Goal: Task Accomplishment & Management: Manage account settings

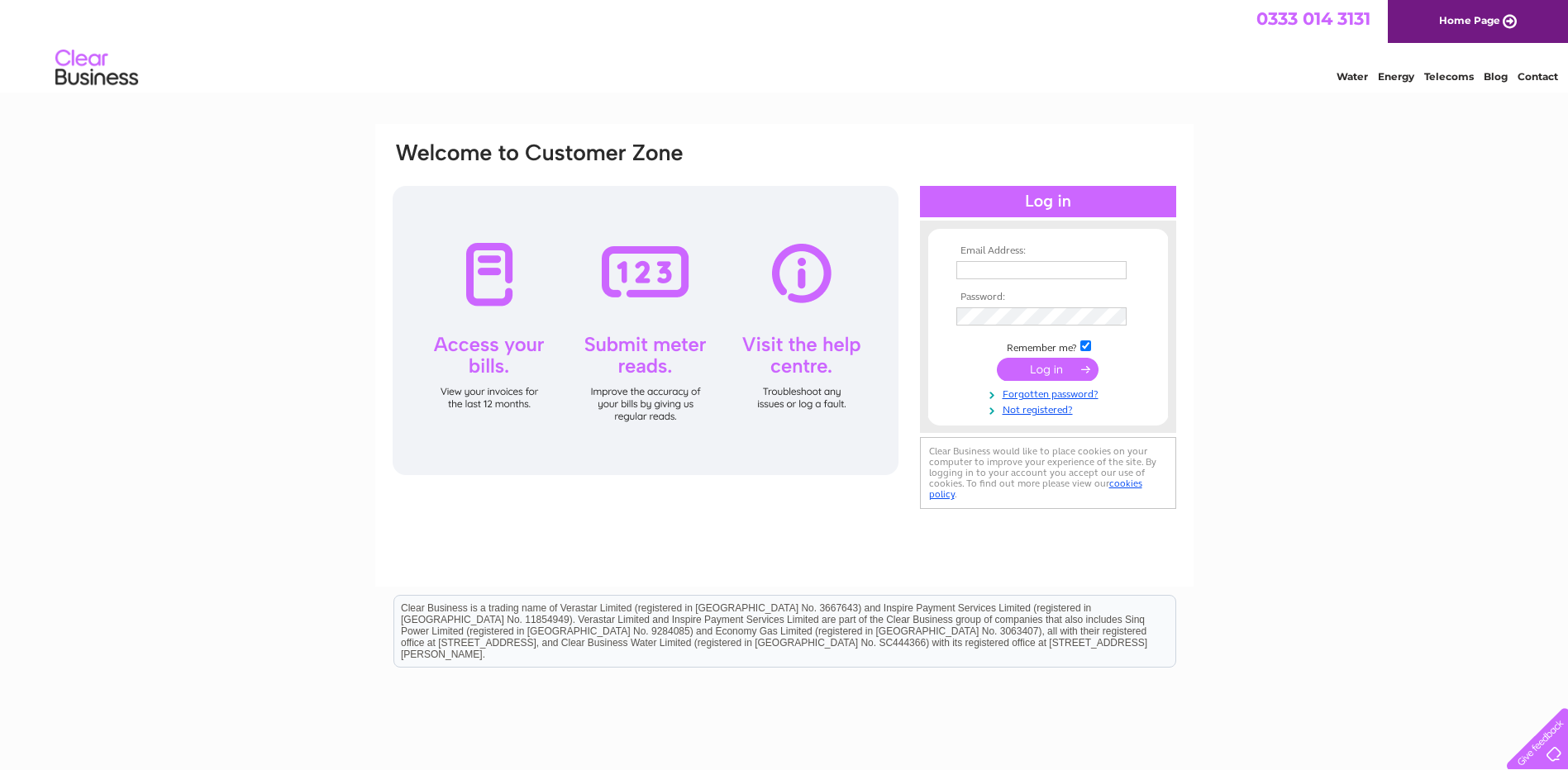
type input "ttherm7@aol.com"
click at [1033, 367] on input "submit" at bounding box center [1047, 370] width 102 height 23
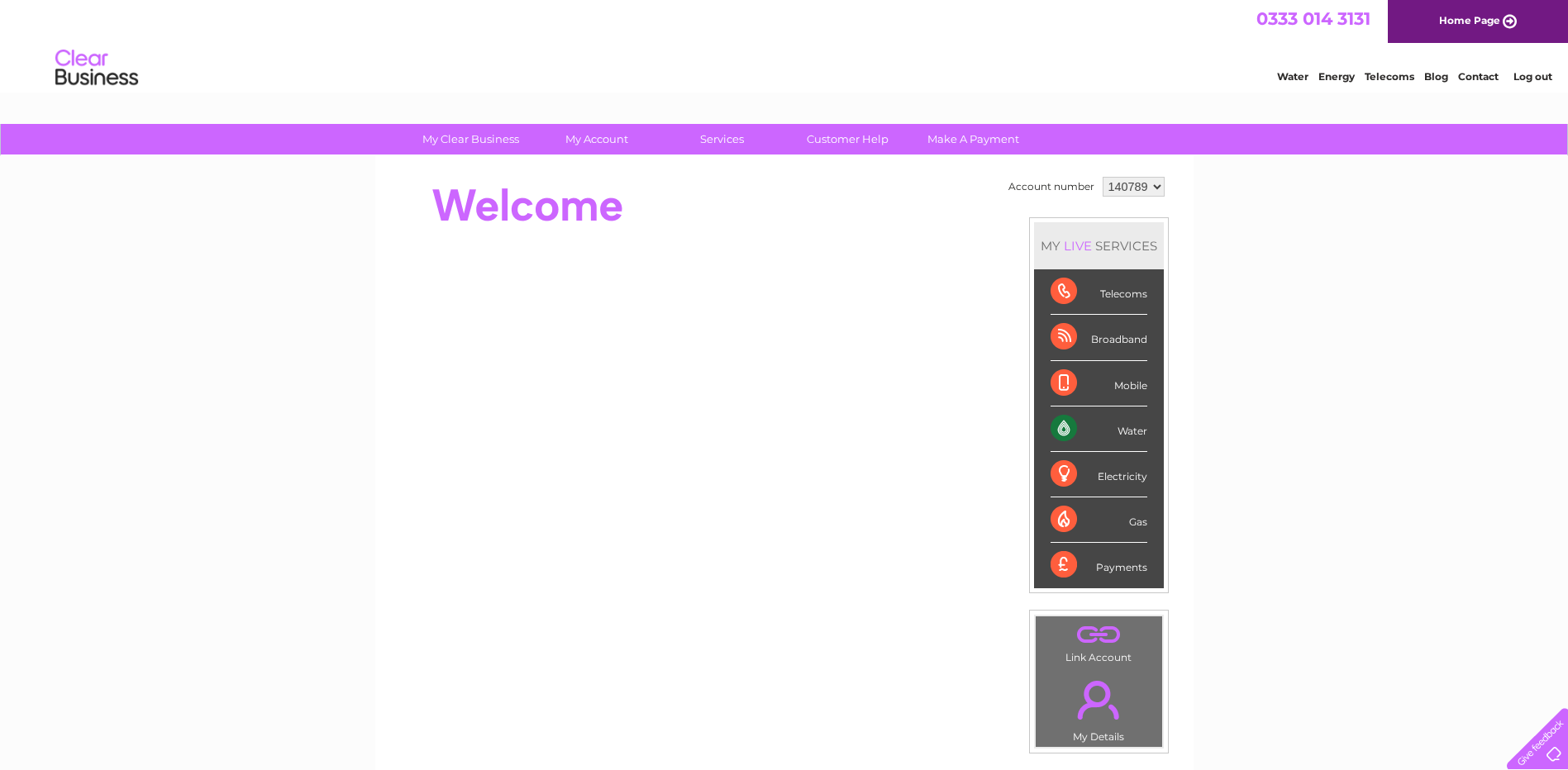
click at [1064, 290] on div "Telecoms" at bounding box center [1098, 292] width 97 height 45
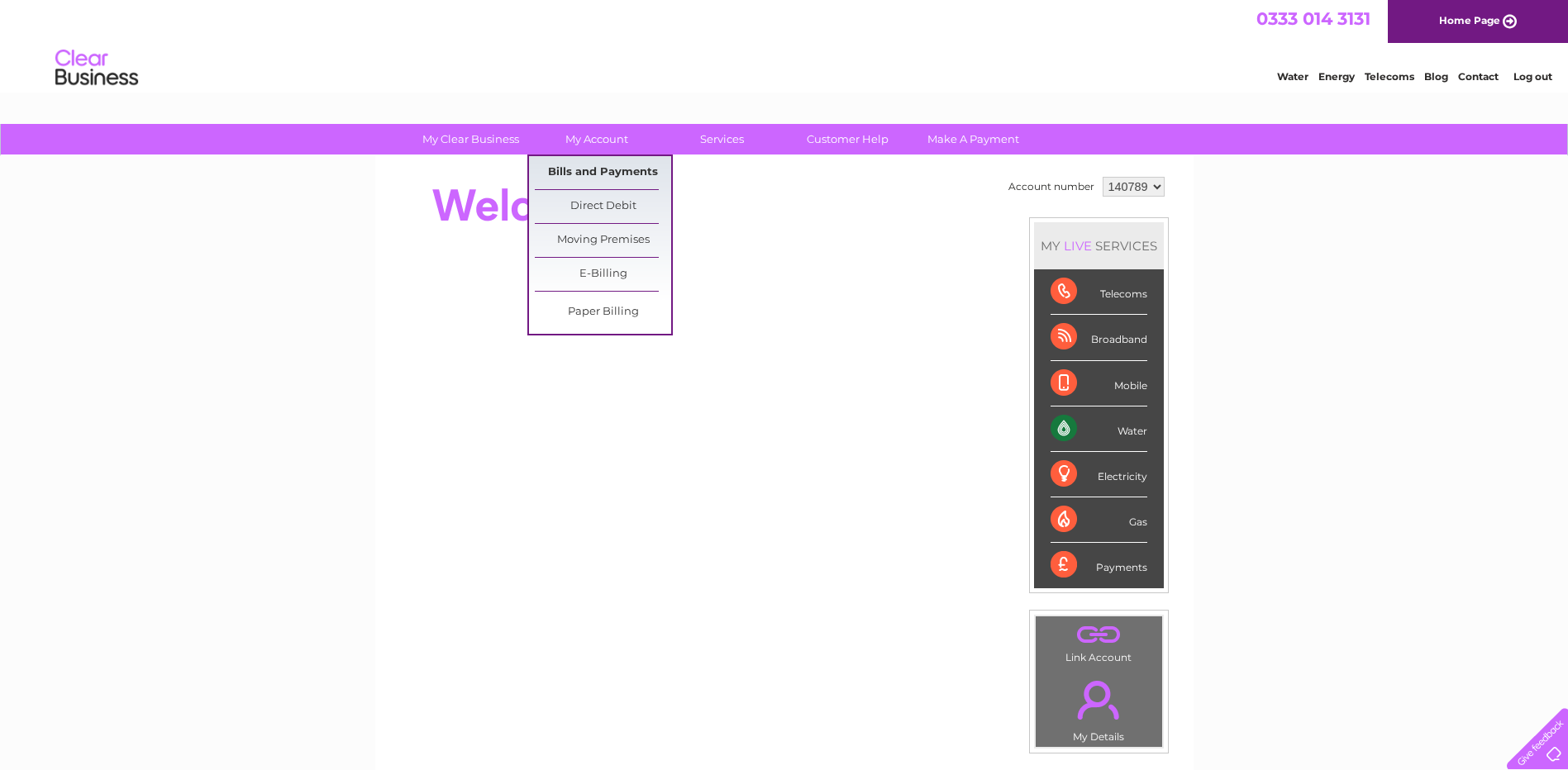
click at [573, 173] on link "Bills and Payments" at bounding box center [603, 173] width 136 height 33
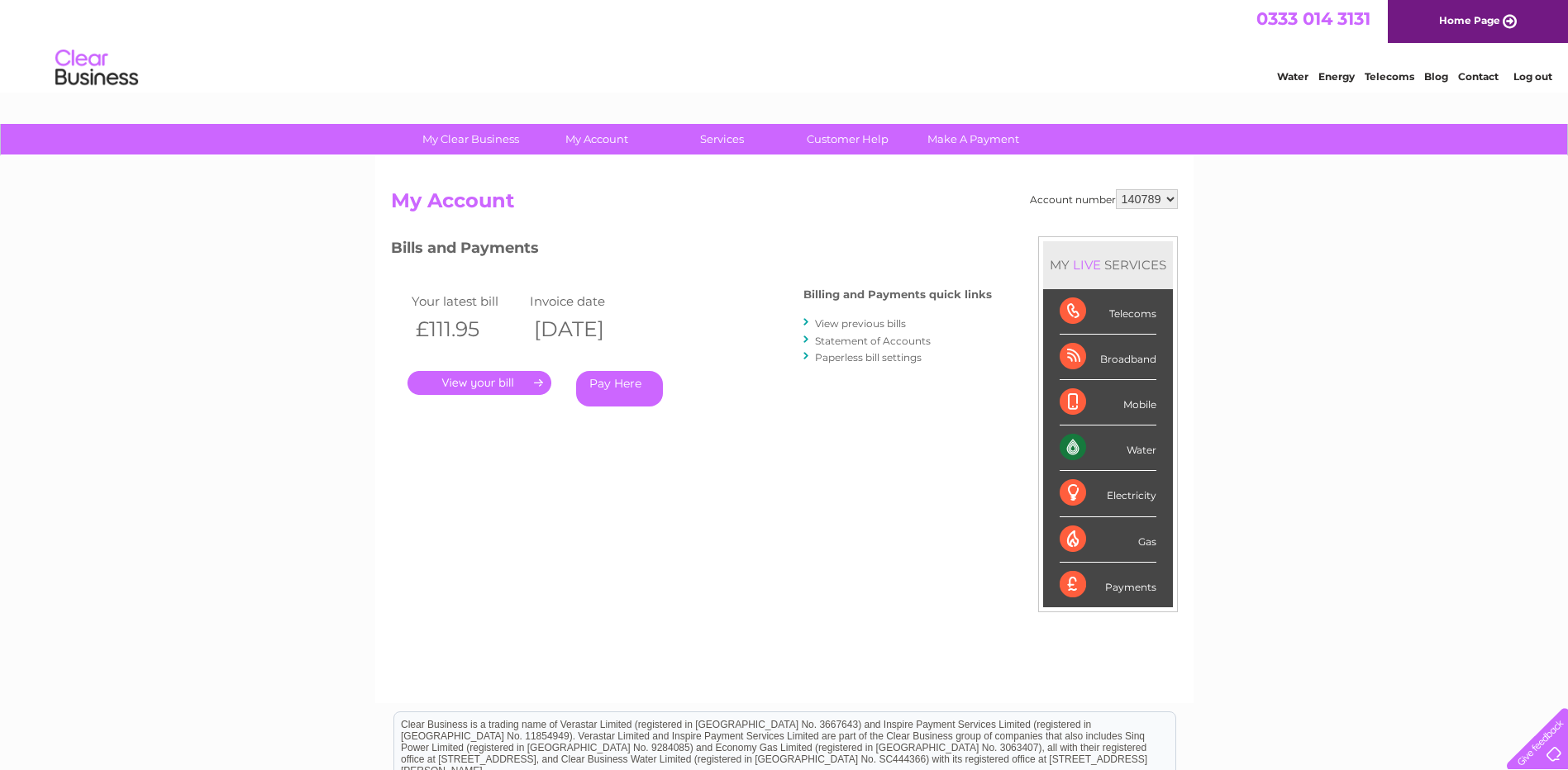
click at [502, 382] on link "." at bounding box center [480, 383] width 144 height 24
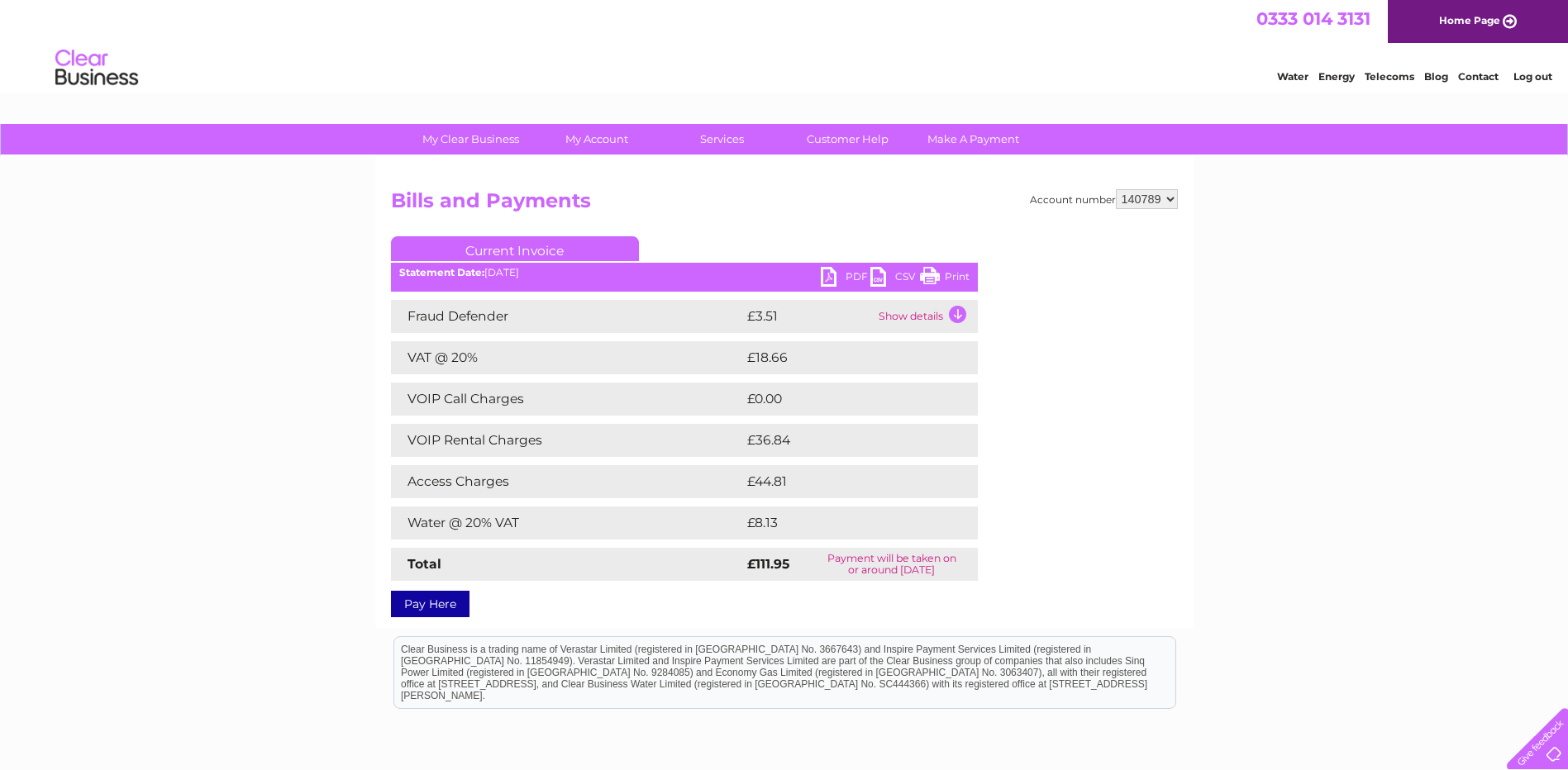
click at [925, 284] on link "Print" at bounding box center [944, 279] width 50 height 24
click at [896, 277] on link "CSV" at bounding box center [895, 279] width 50 height 24
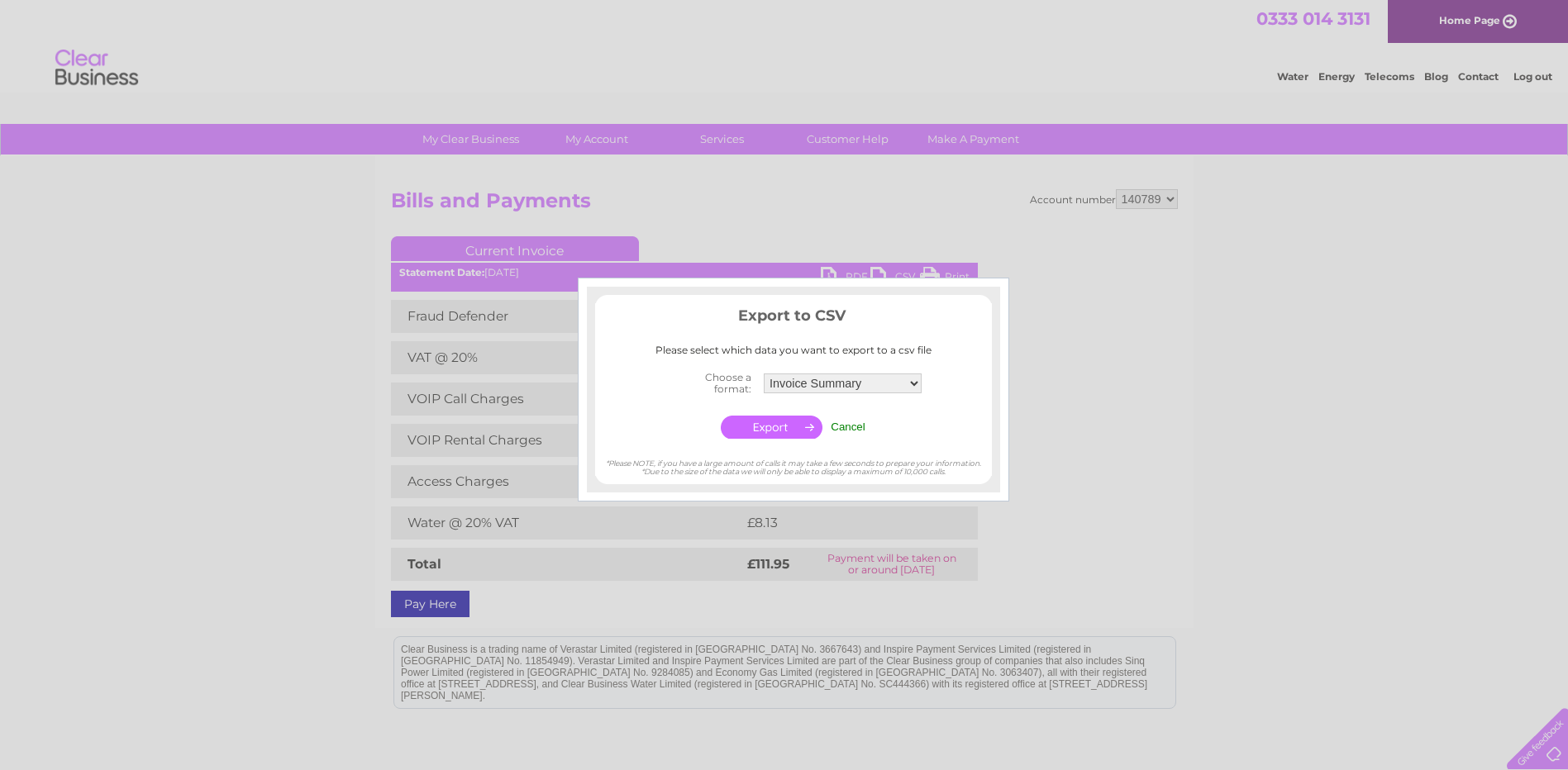
click at [830, 270] on div at bounding box center [784, 385] width 1568 height 770
click at [839, 431] on input "Cancel" at bounding box center [848, 427] width 35 height 12
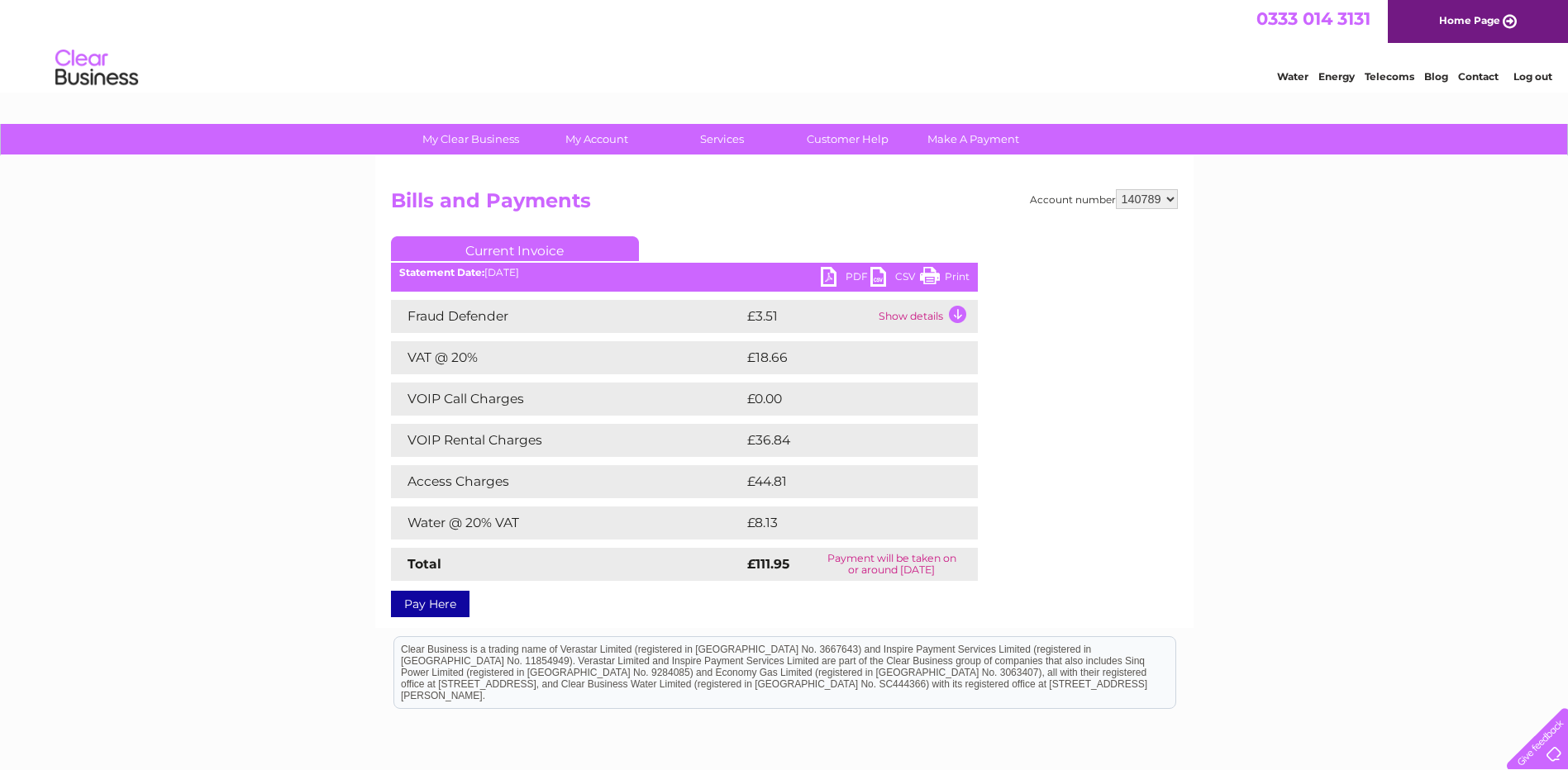
click at [835, 280] on link "PDF" at bounding box center [845, 279] width 50 height 24
click at [844, 278] on link "PDF" at bounding box center [845, 279] width 50 height 24
click at [821, 283] on link "PDF" at bounding box center [845, 279] width 50 height 24
